Goal: Task Accomplishment & Management: Use online tool/utility

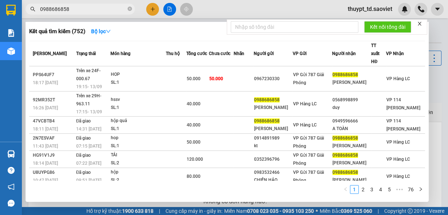
drag, startPoint x: 76, startPoint y: 8, endPoint x: 39, endPoint y: 8, distance: 36.4
click at [39, 8] on span "0988686858" at bounding box center [79, 9] width 109 height 11
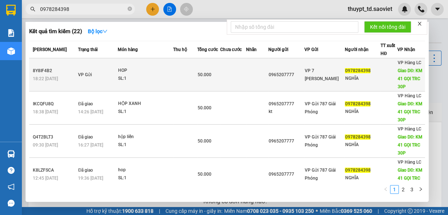
type input "0978284398"
drag, startPoint x: 88, startPoint y: 75, endPoint x: 74, endPoint y: 76, distance: 14.3
click at [76, 76] on td "VP Gửi" at bounding box center [96, 74] width 41 height 33
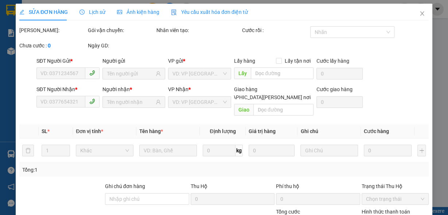
type input "0965207777"
type input "0978284398"
type input "NGHĨA"
type input "KM 41 GỌI TRC 30P"
type input "50.000"
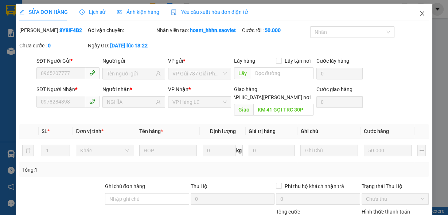
click at [419, 14] on icon "close" at bounding box center [422, 14] width 6 height 6
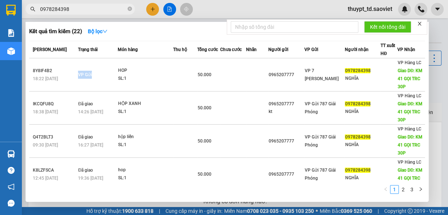
click at [85, 8] on input "0978284398" at bounding box center [83, 9] width 86 height 8
drag, startPoint x: 76, startPoint y: 10, endPoint x: 45, endPoint y: 10, distance: 31.0
click at [25, 10] on span "0978284398" at bounding box center [79, 9] width 109 height 11
paste input "325522812"
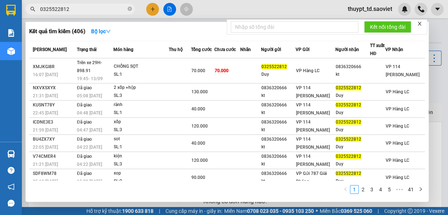
type input "0325522812"
